Goal: Check status: Check status

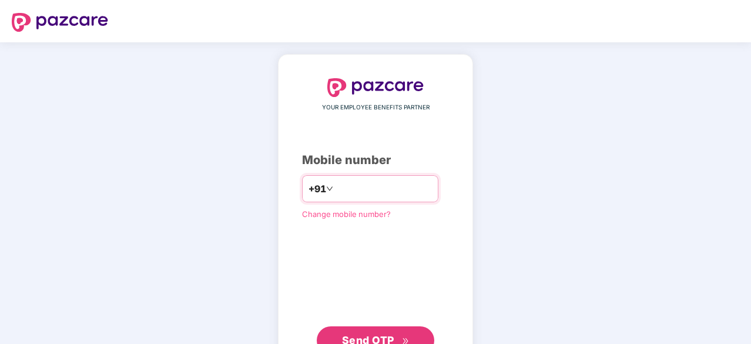
type input "**********"
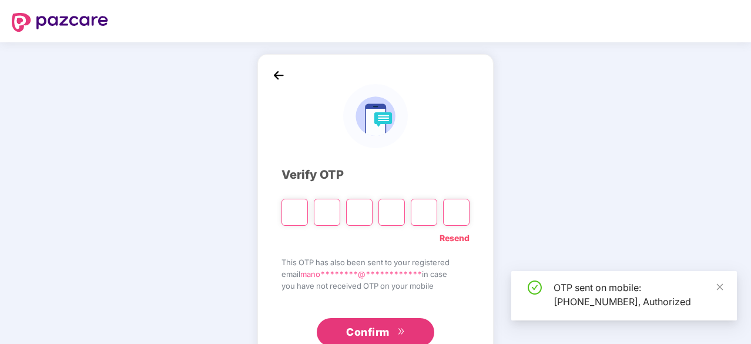
click at [715, 293] on div "OTP sent on mobile: [PHONE_NUMBER], Authorized" at bounding box center [638, 294] width 169 height 28
click at [717, 289] on icon "close" at bounding box center [720, 286] width 6 height 6
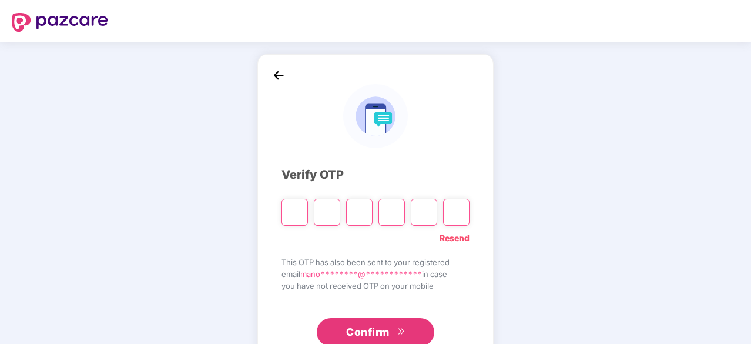
click at [301, 210] on input "Please enter verification code. Digit 1" at bounding box center [295, 212] width 26 height 27
type input "*"
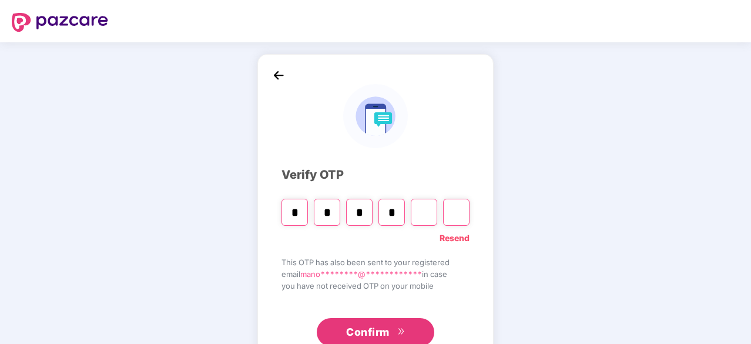
type input "*"
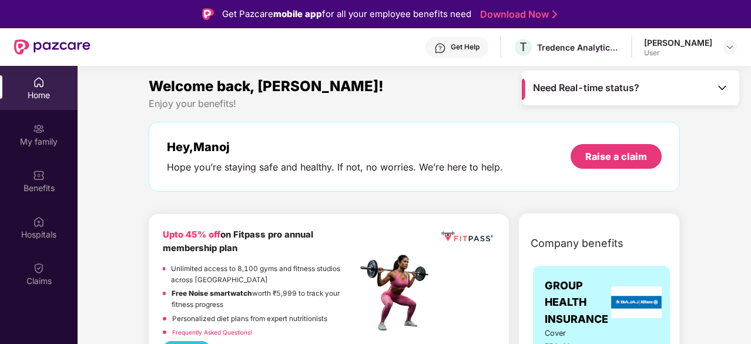
click at [718, 92] on img at bounding box center [723, 88] width 12 height 12
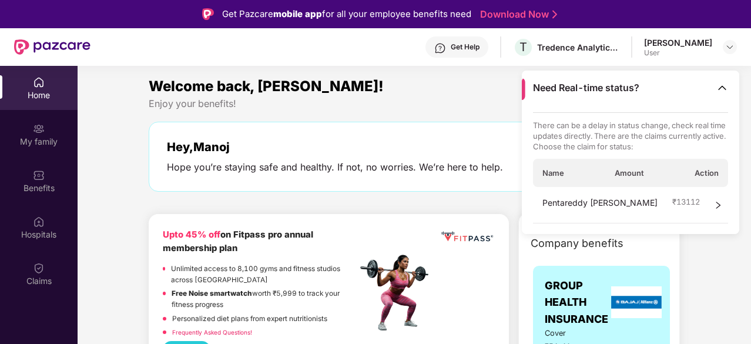
click at [714, 208] on icon "right" at bounding box center [718, 205] width 8 height 8
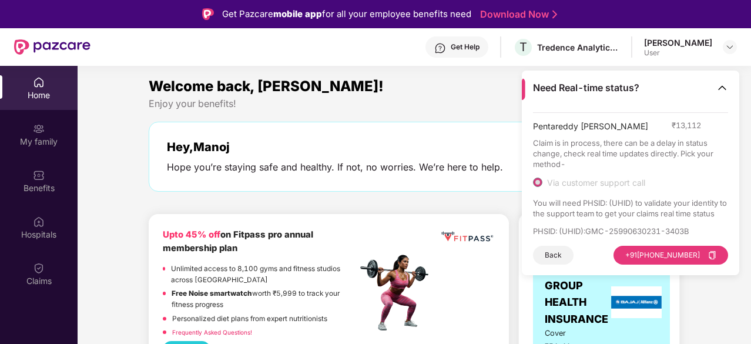
click at [408, 88] on div "Welcome back, [PERSON_NAME]!" at bounding box center [414, 86] width 531 height 22
click at [720, 86] on img at bounding box center [723, 88] width 12 height 12
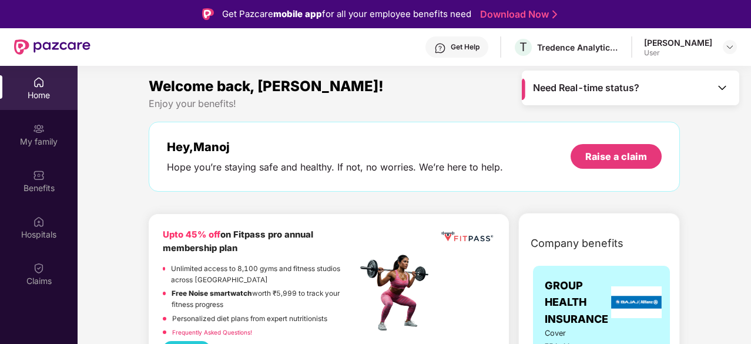
click at [391, 101] on div "Enjoy your benefits!" at bounding box center [414, 104] width 531 height 12
click at [51, 277] on div "Claims" at bounding box center [39, 281] width 78 height 12
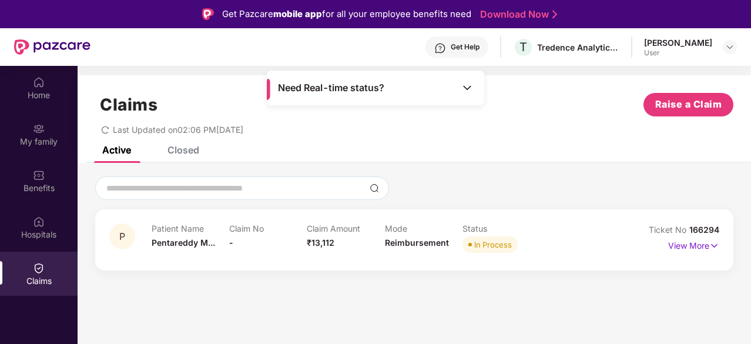
click at [505, 109] on div "Claims Raise a Claim" at bounding box center [414, 105] width 638 height 24
click at [715, 245] on img at bounding box center [715, 245] width 10 height 13
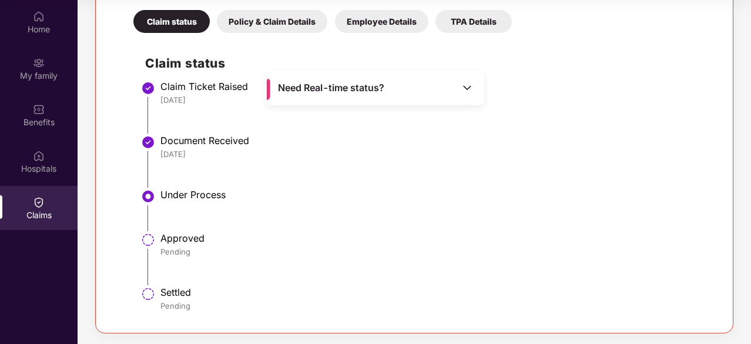
scroll to position [237, 0]
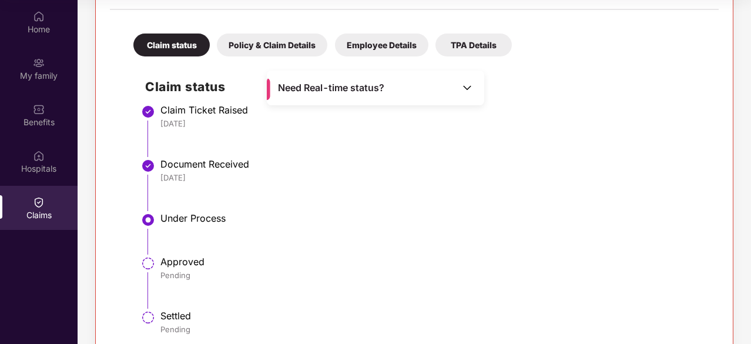
click at [467, 88] on img at bounding box center [467, 88] width 12 height 12
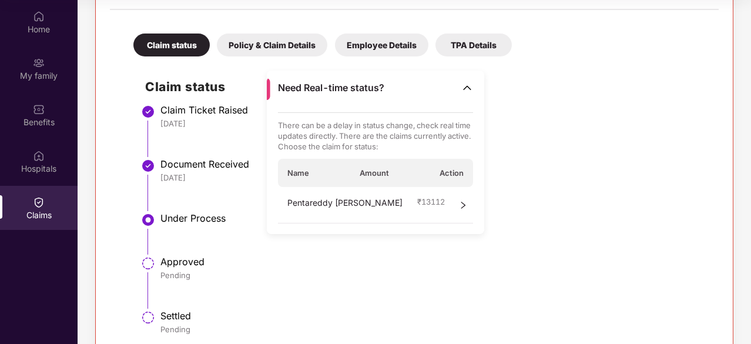
click at [560, 250] on li "Under Process" at bounding box center [426, 237] width 562 height 43
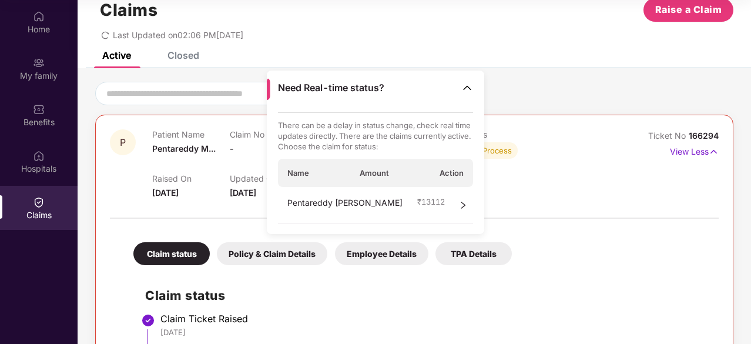
scroll to position [26, 0]
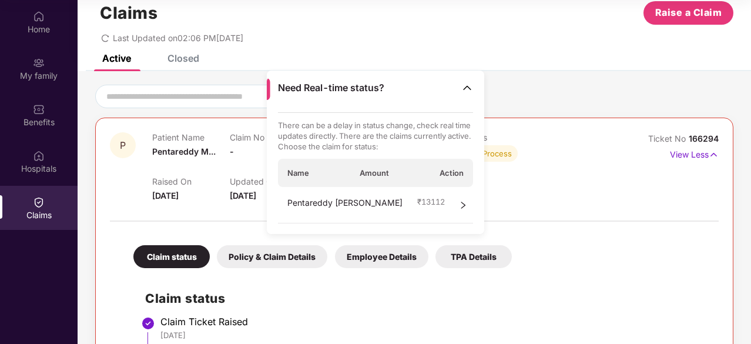
click at [263, 261] on div "Policy & Claim Details" at bounding box center [272, 256] width 111 height 23
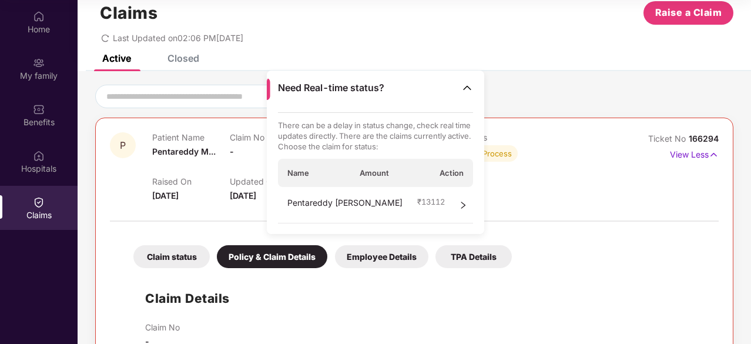
click at [466, 95] on div "Need Real-time status?" at bounding box center [375, 88] width 217 height 35
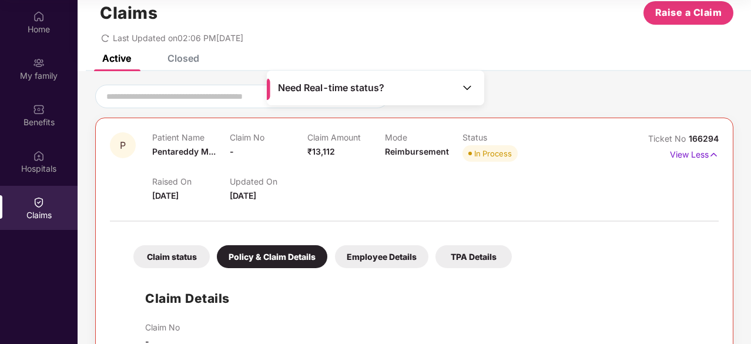
click at [520, 85] on div at bounding box center [414, 97] width 638 height 24
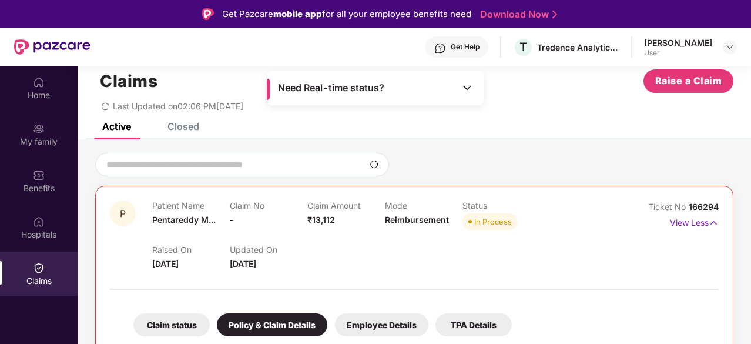
scroll to position [0, 0]
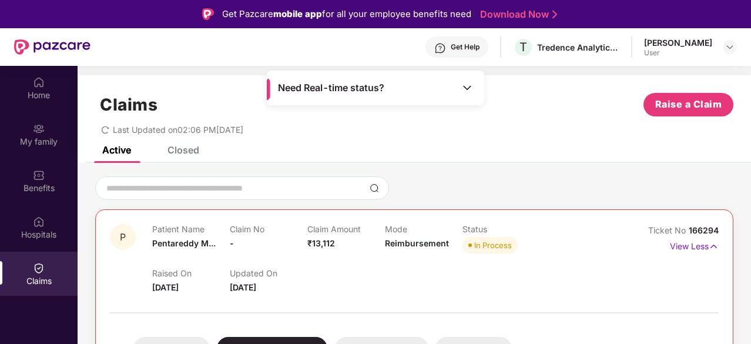
click at [180, 149] on div "Closed" at bounding box center [184, 150] width 32 height 12
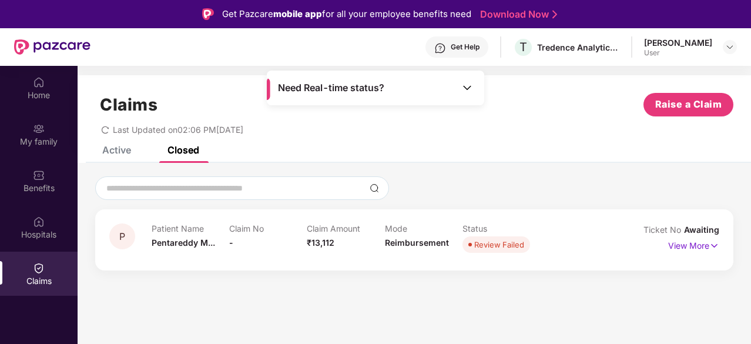
click at [107, 142] on div "Claims Raise a Claim Last Updated on 02:06 PM[DATE]" at bounding box center [415, 110] width 674 height 71
click at [112, 152] on div "Active" at bounding box center [116, 150] width 29 height 12
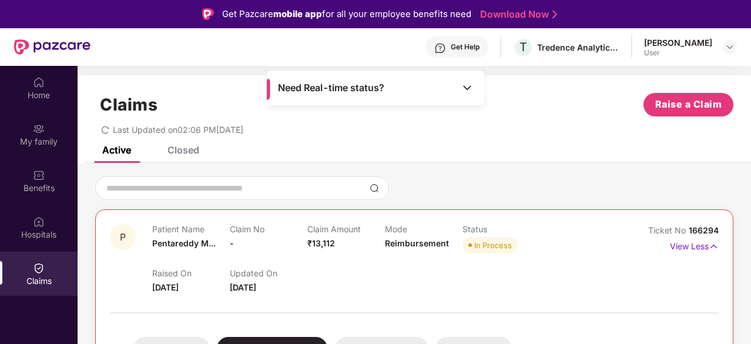
click at [420, 146] on div "Active Closed" at bounding box center [415, 154] width 674 height 16
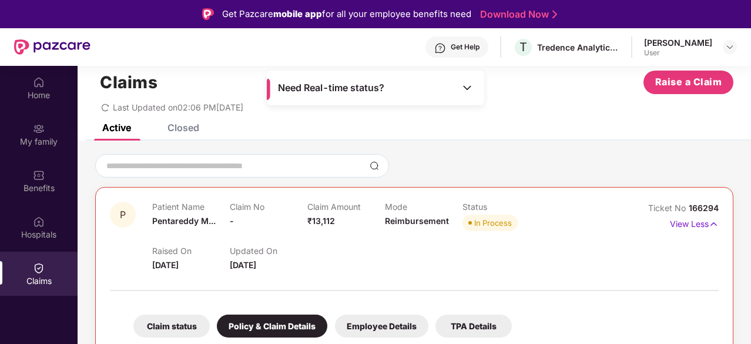
scroll to position [24, 0]
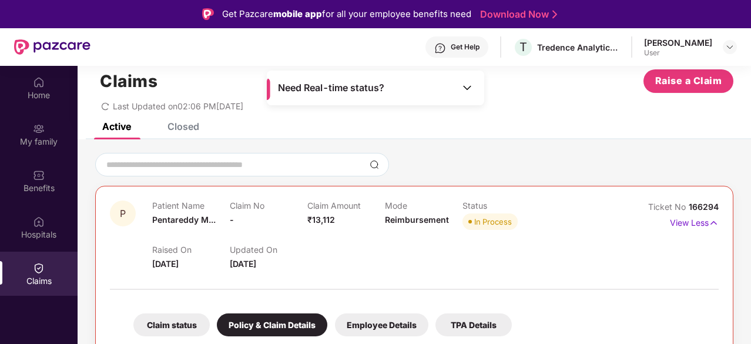
click at [543, 95] on div "Last Updated on 02:06 PM[DATE]" at bounding box center [414, 102] width 638 height 18
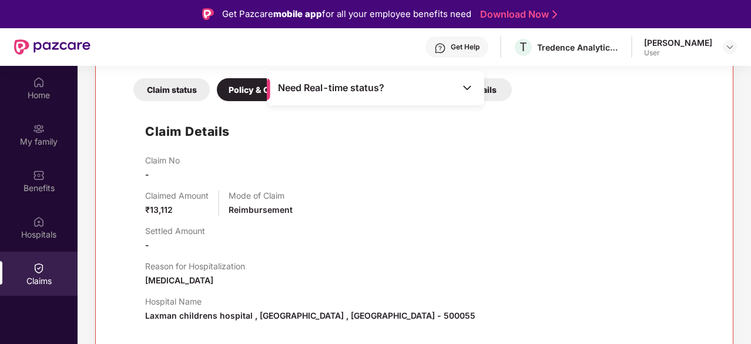
scroll to position [235, 0]
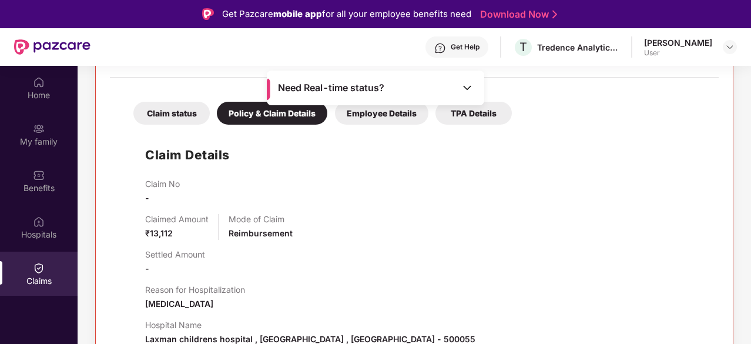
click at [385, 113] on div "Employee Details" at bounding box center [381, 113] width 93 height 23
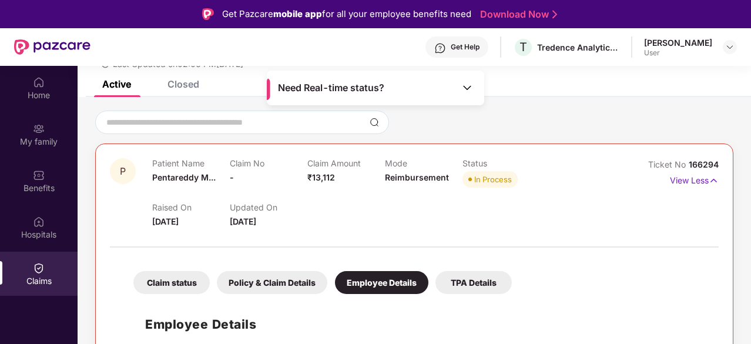
scroll to position [65, 0]
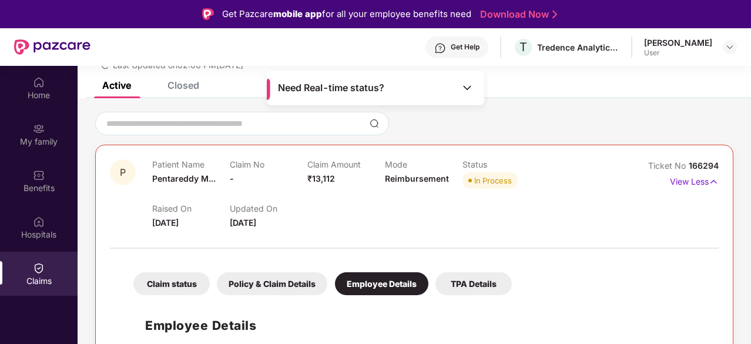
click at [536, 227] on div "Raised On [DATE] Updated On [DATE]" at bounding box center [384, 211] width 465 height 38
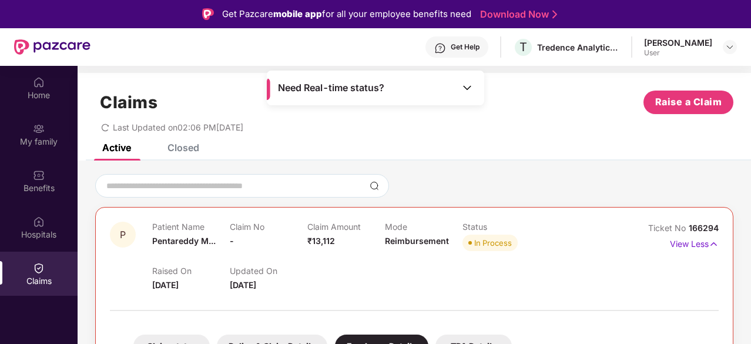
scroll to position [0, 0]
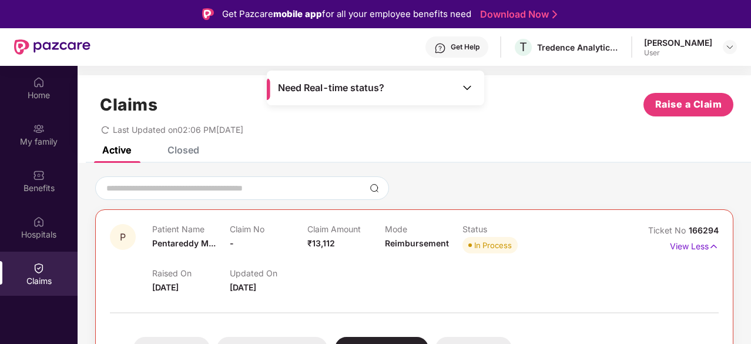
click at [34, 277] on div "Claims" at bounding box center [39, 281] width 78 height 12
